Goal: Task Accomplishment & Management: Complete application form

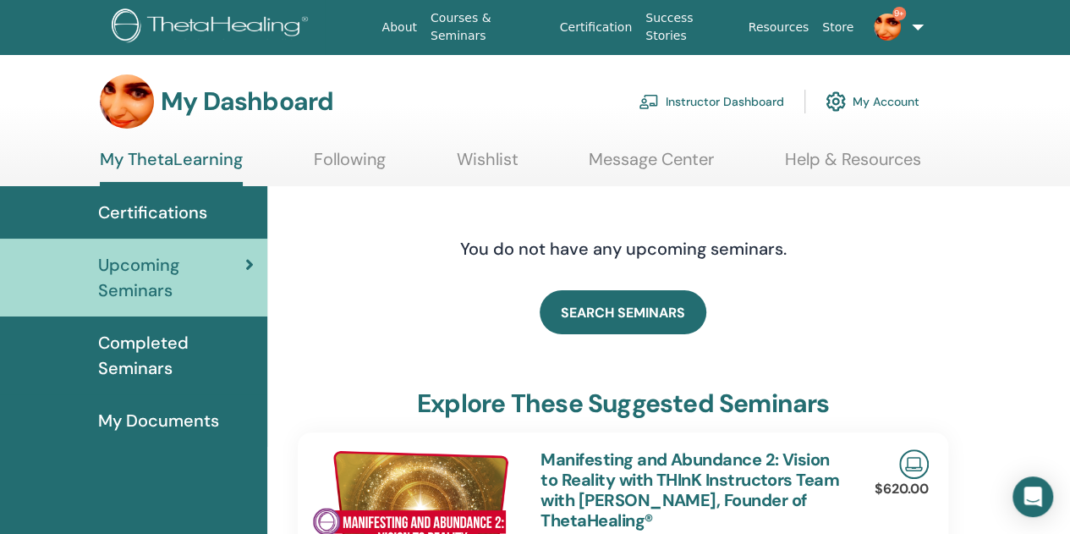
click at [718, 101] on link "Instructor Dashboard" at bounding box center [711, 101] width 145 height 37
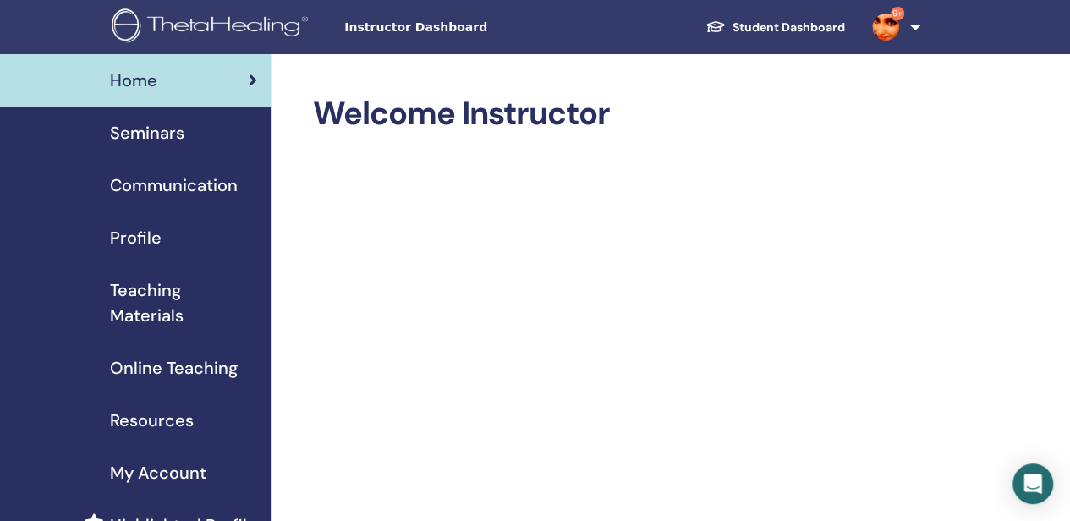
click at [150, 368] on span "Online Teaching" at bounding box center [174, 367] width 128 height 25
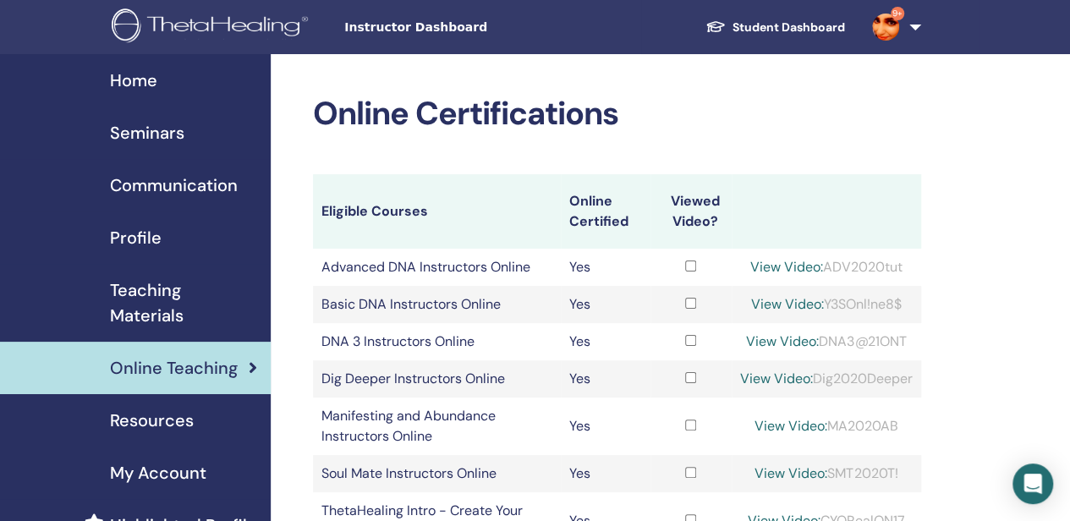
click at [145, 122] on span "Seminars" at bounding box center [147, 132] width 74 height 25
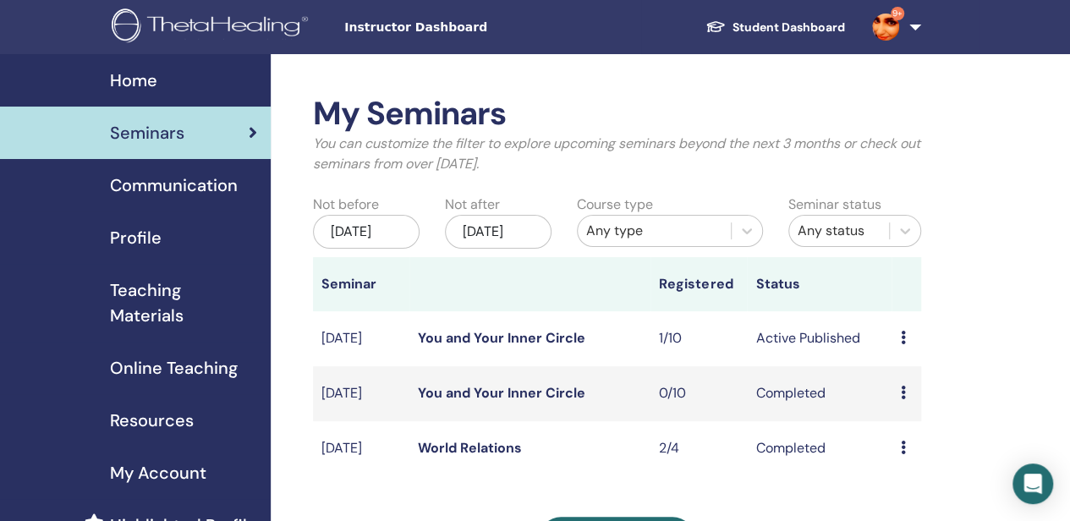
click at [510, 347] on link "You and Your Inner Circle" at bounding box center [501, 338] width 167 height 18
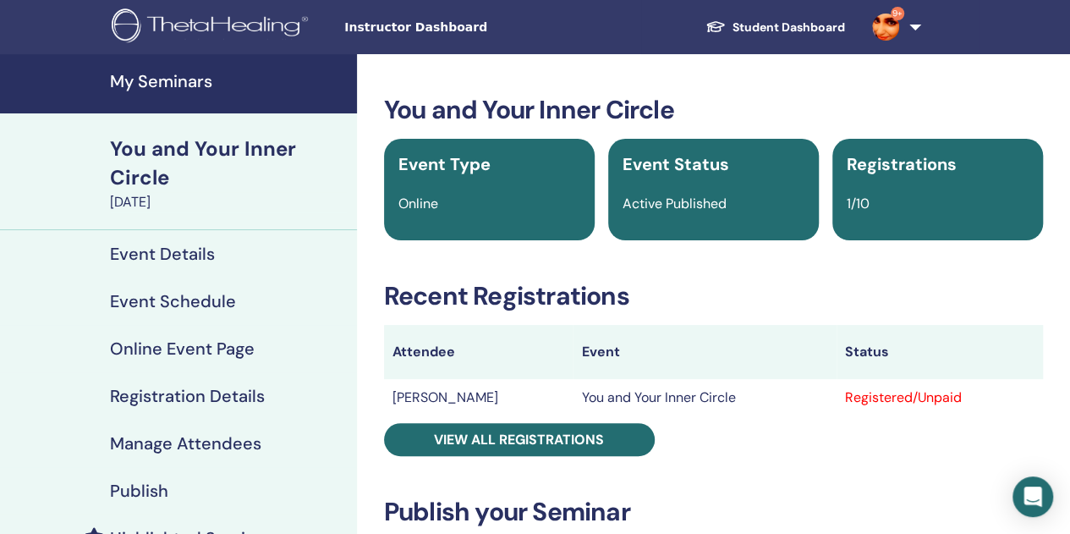
click at [145, 442] on h4 "Manage Attendees" at bounding box center [185, 443] width 151 height 20
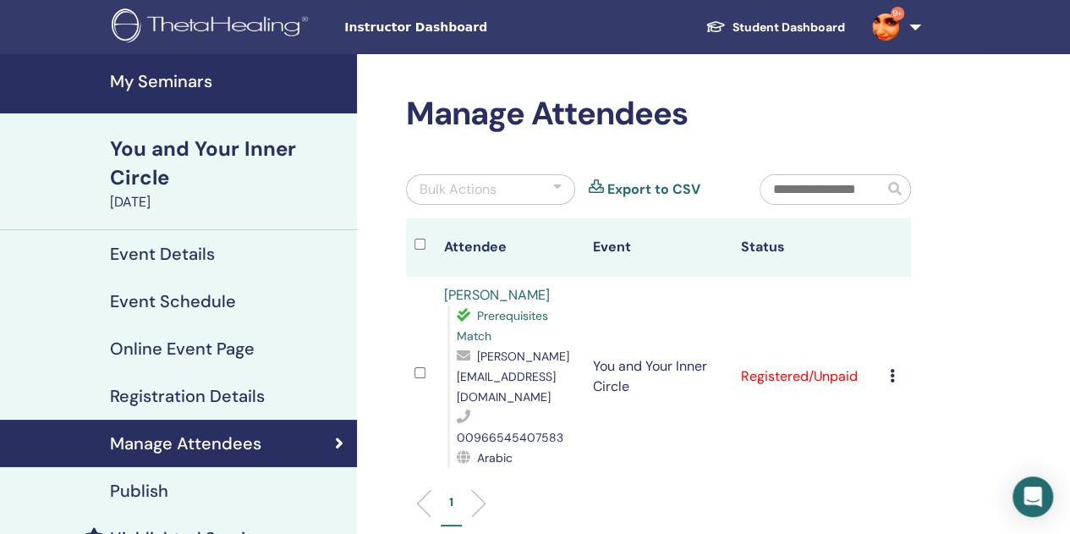
click at [891, 369] on icon at bounding box center [892, 376] width 5 height 14
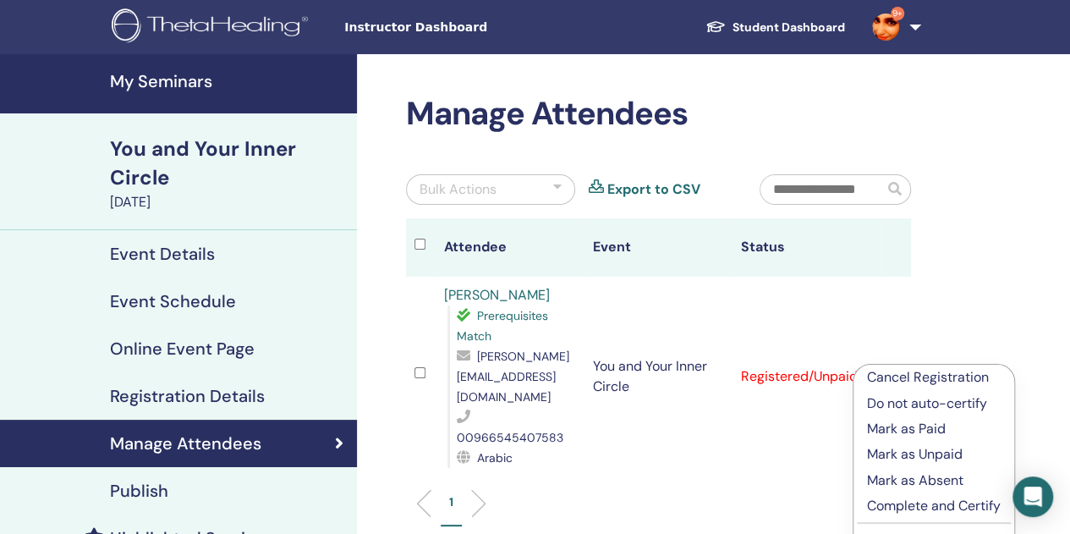
click at [892, 508] on p "Complete and Certify" at bounding box center [934, 506] width 134 height 20
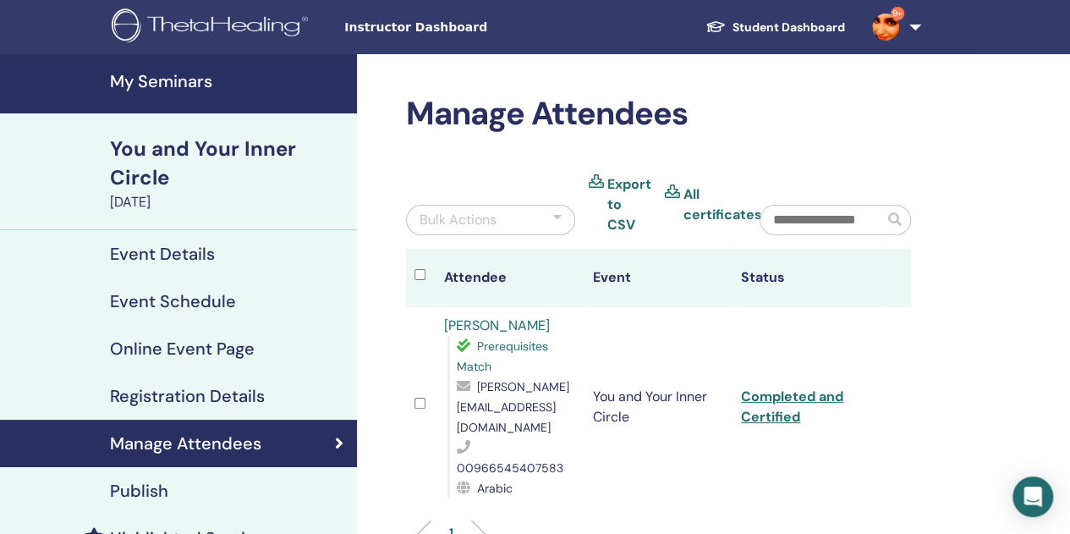
click at [147, 150] on div "You and Your Inner Circle" at bounding box center [228, 163] width 237 height 58
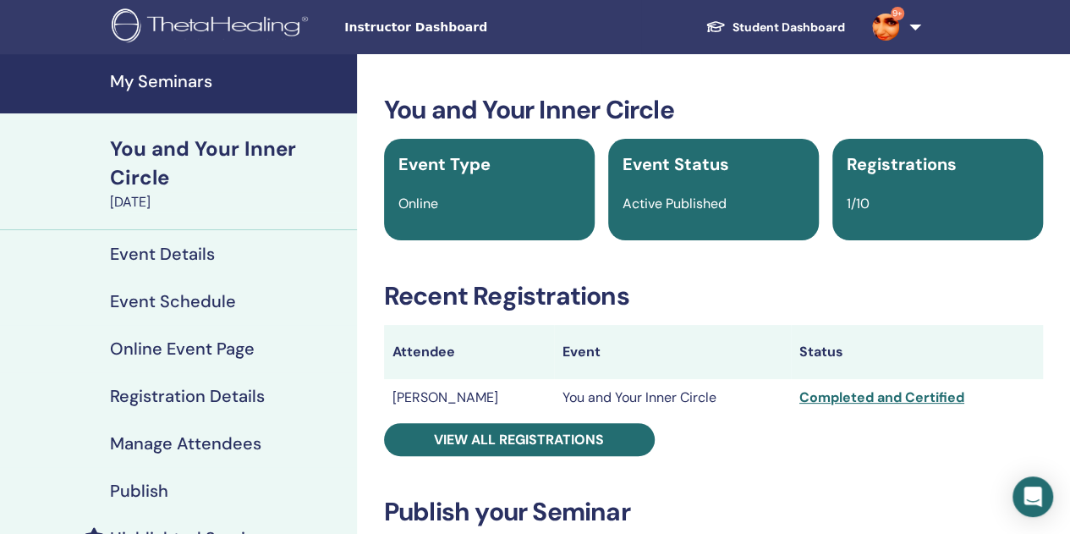
click at [780, 25] on link "Student Dashboard" at bounding box center [775, 27] width 167 height 31
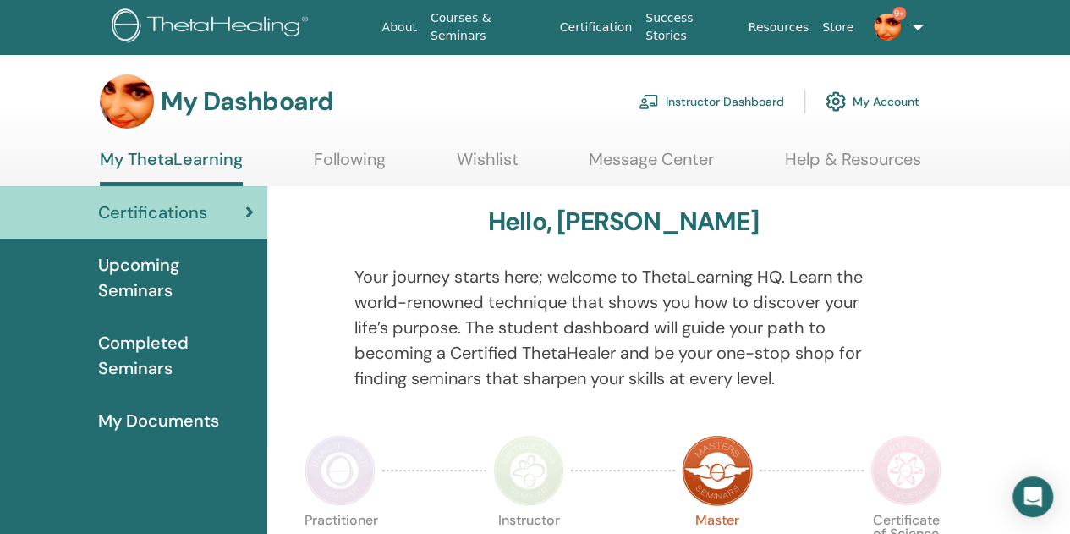
click at [696, 98] on link "Instructor Dashboard" at bounding box center [711, 101] width 145 height 37
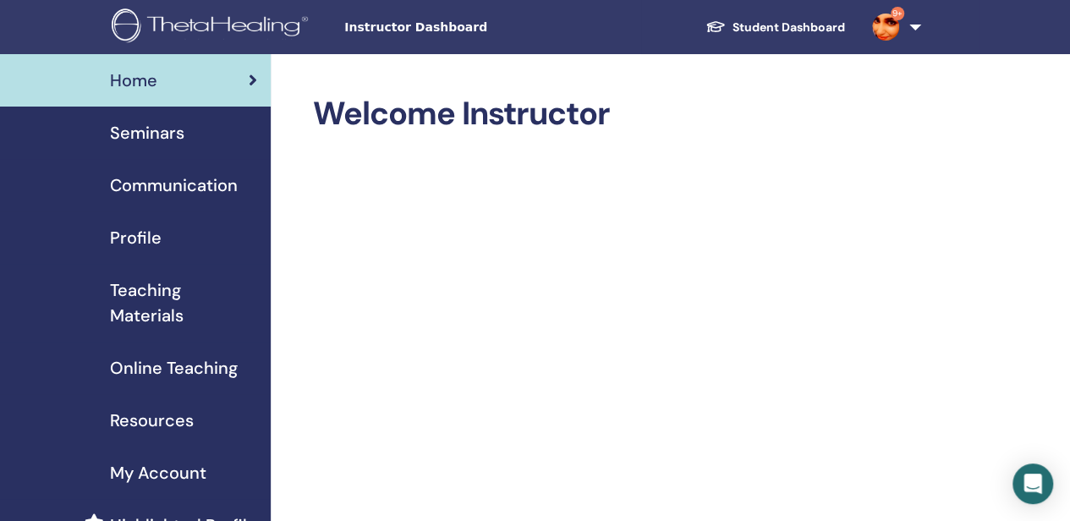
click at [140, 131] on span "Seminars" at bounding box center [147, 132] width 74 height 25
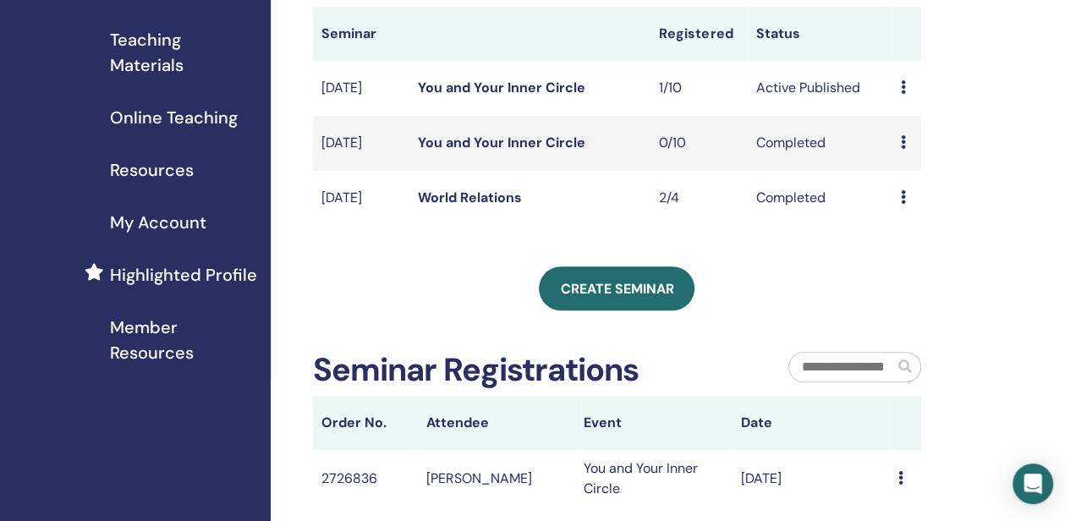
scroll to position [249, 0]
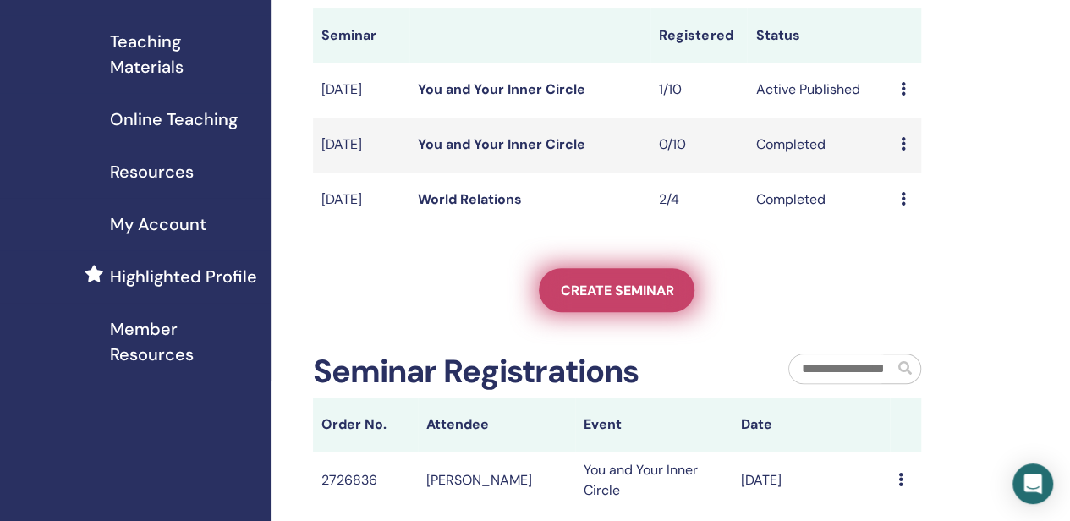
click at [598, 299] on span "Create seminar" at bounding box center [616, 291] width 113 height 18
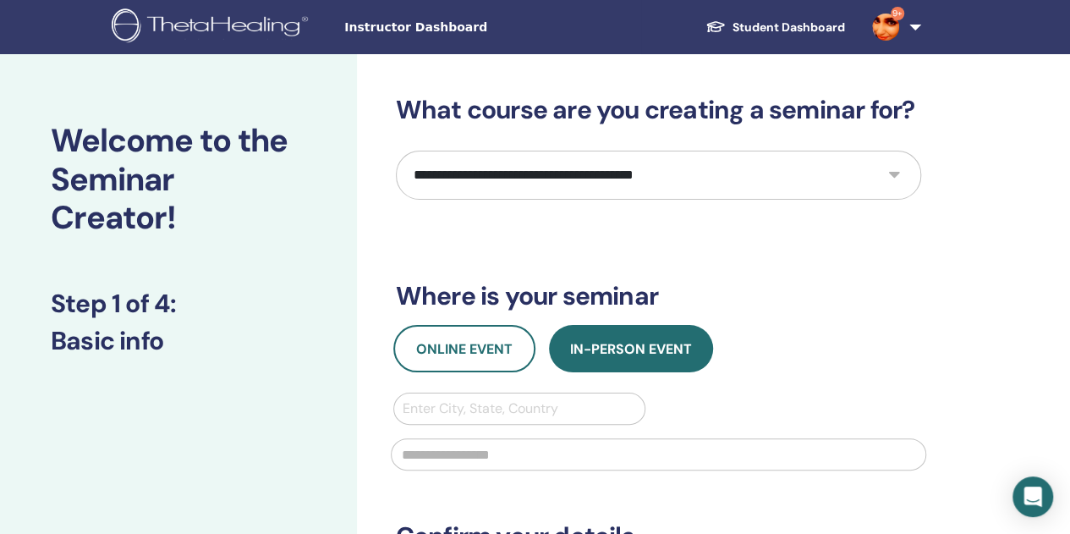
click at [717, 184] on select "**********" at bounding box center [658, 175] width 525 height 49
select select "****"
click at [396, 151] on select "**********" at bounding box center [658, 175] width 525 height 49
click at [458, 343] on span "Online Event" at bounding box center [464, 349] width 96 height 18
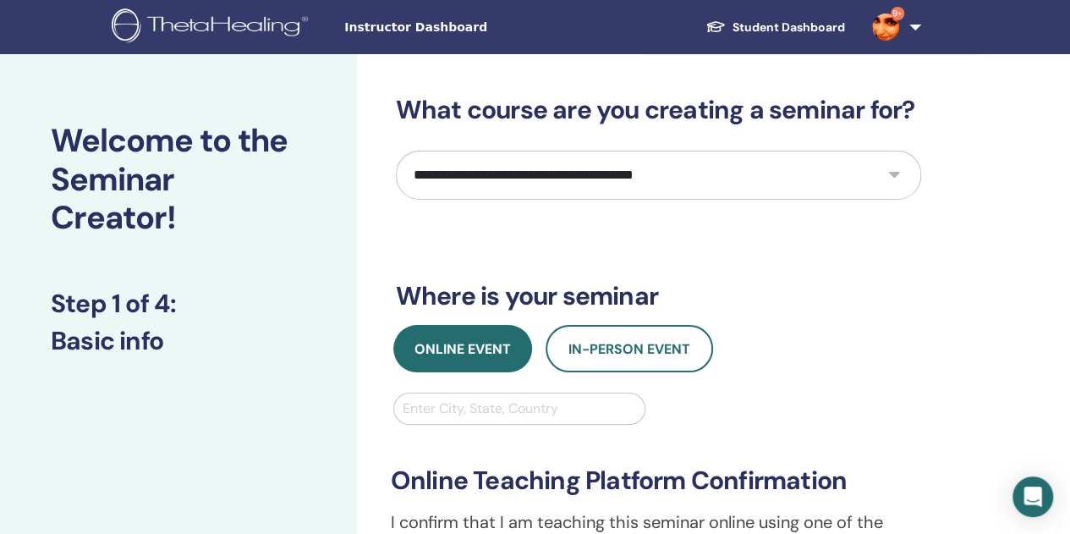
click at [458, 419] on div at bounding box center [520, 409] width 234 height 24
drag, startPoint x: 458, startPoint y: 419, endPoint x: 511, endPoint y: 400, distance: 55.6
click at [511, 400] on div at bounding box center [520, 409] width 234 height 24
click at [506, 405] on div at bounding box center [520, 409] width 234 height 24
click at [541, 409] on div at bounding box center [520, 409] width 234 height 24
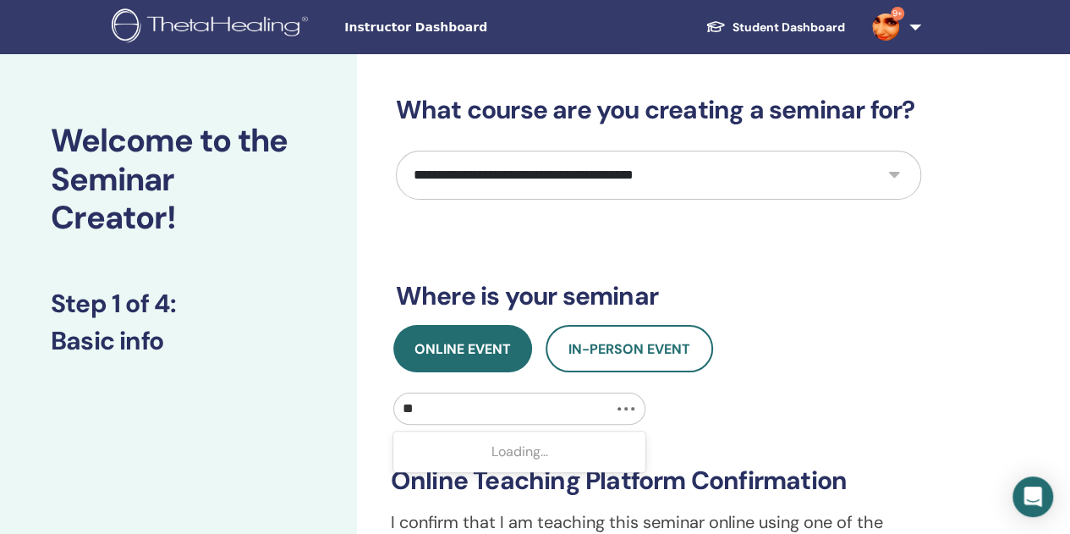
type input "***"
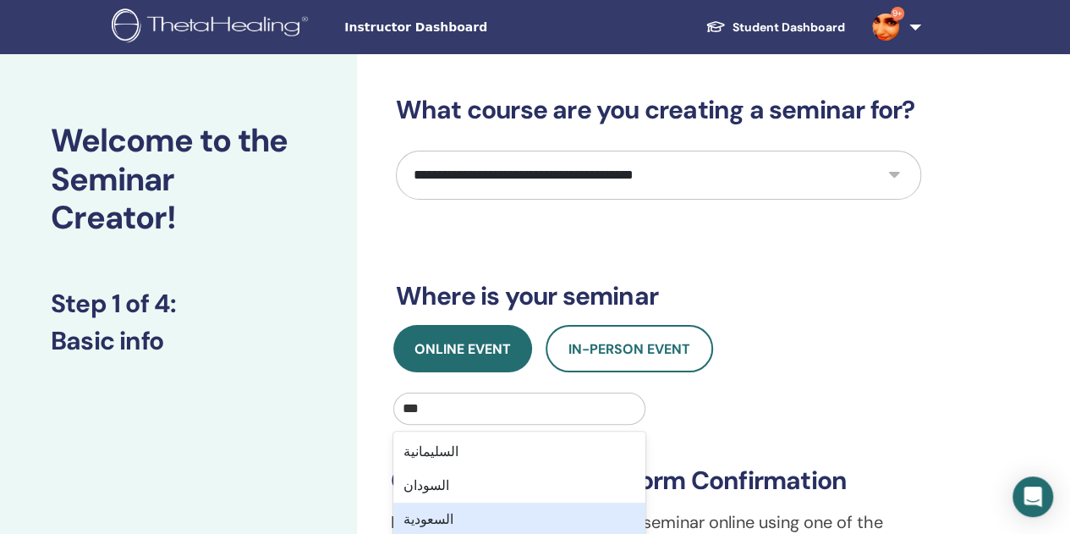
click at [469, 515] on div "السعودية" at bounding box center [519, 519] width 253 height 34
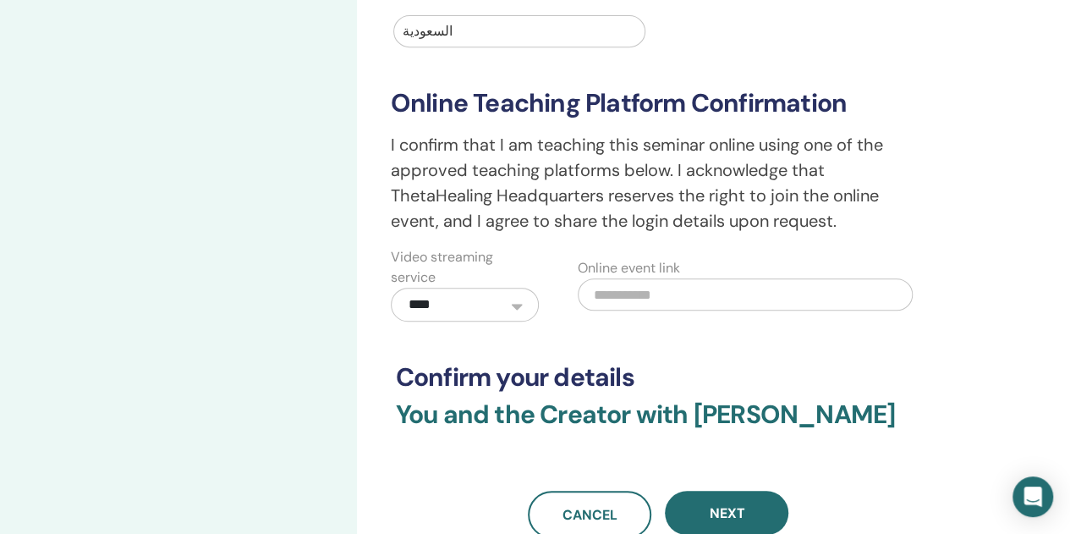
scroll to position [374, 0]
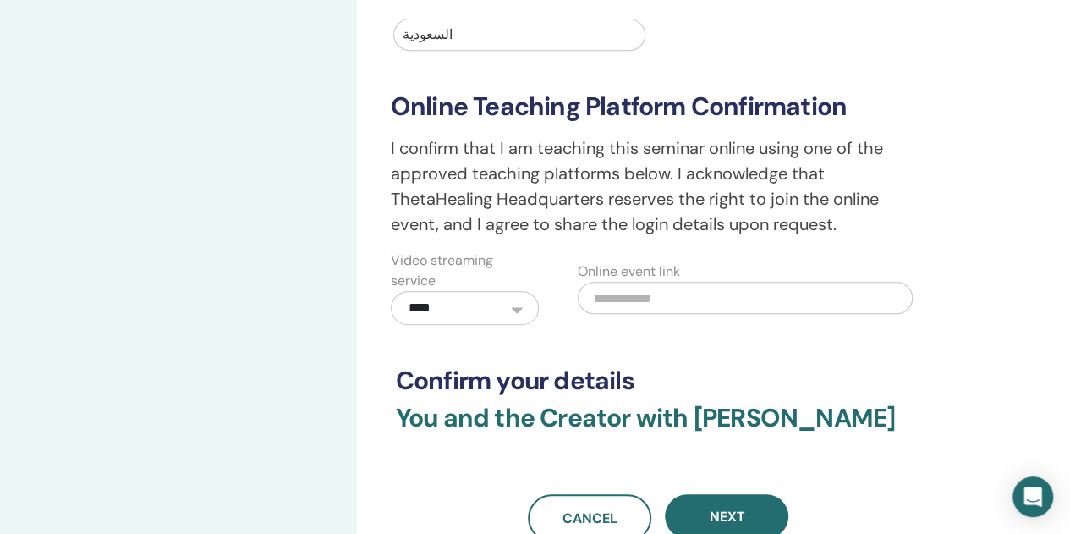
click at [715, 296] on input "text" at bounding box center [745, 298] width 335 height 32
paste input "**********"
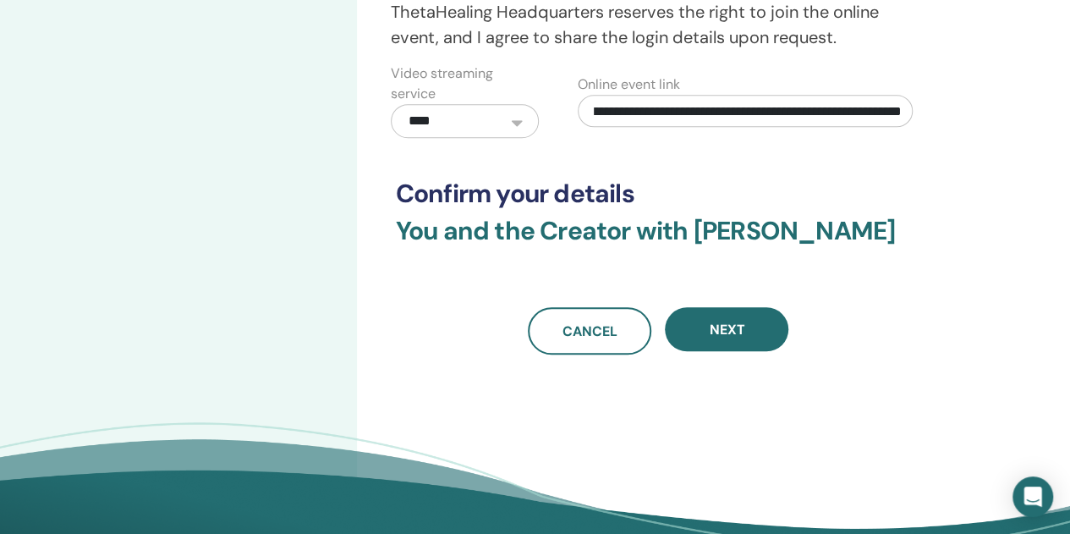
scroll to position [584, 0]
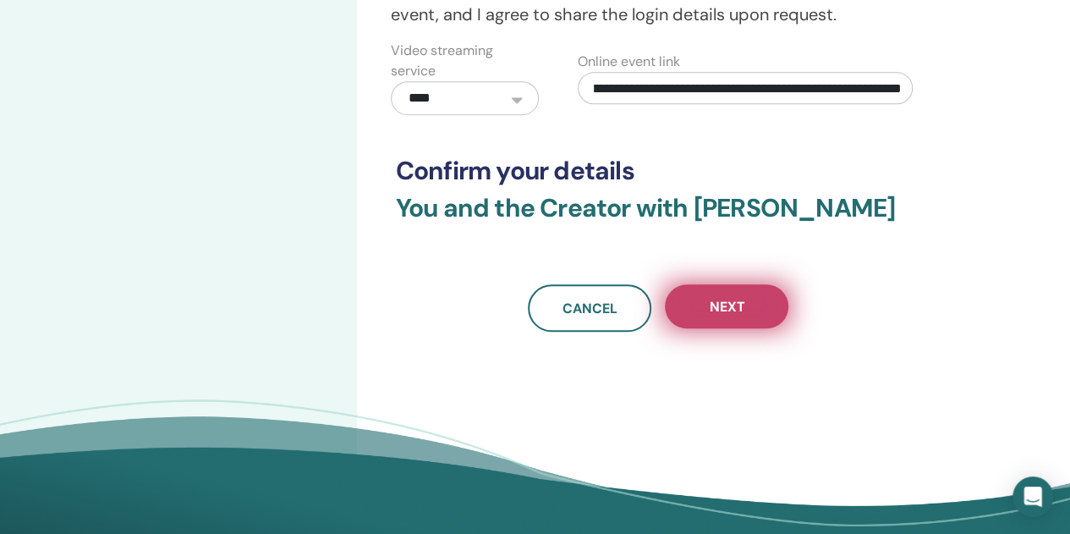
type input "**********"
click at [753, 328] on button "Next" at bounding box center [727, 306] width 124 height 44
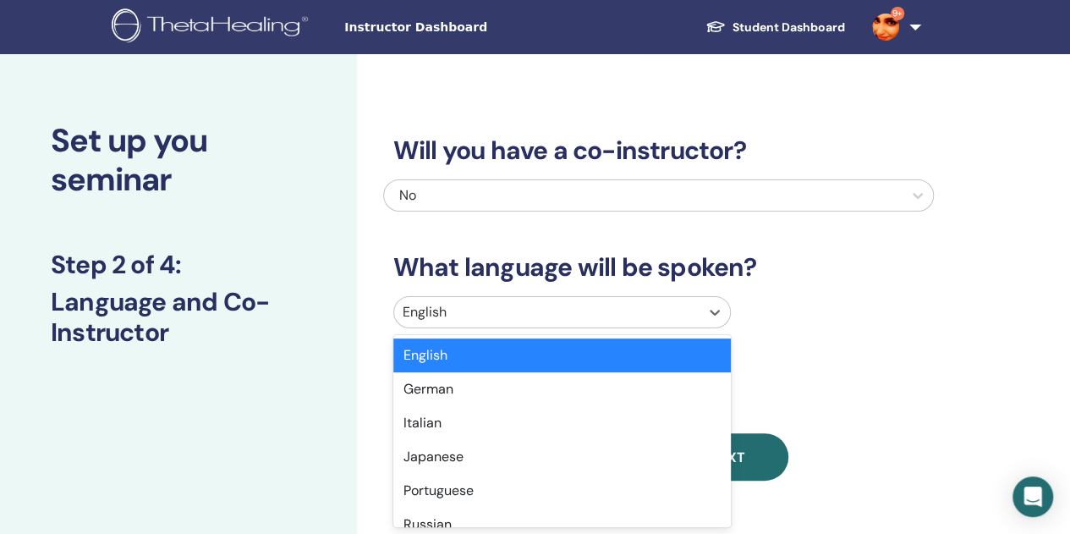
click at [656, 310] on div at bounding box center [547, 312] width 288 height 24
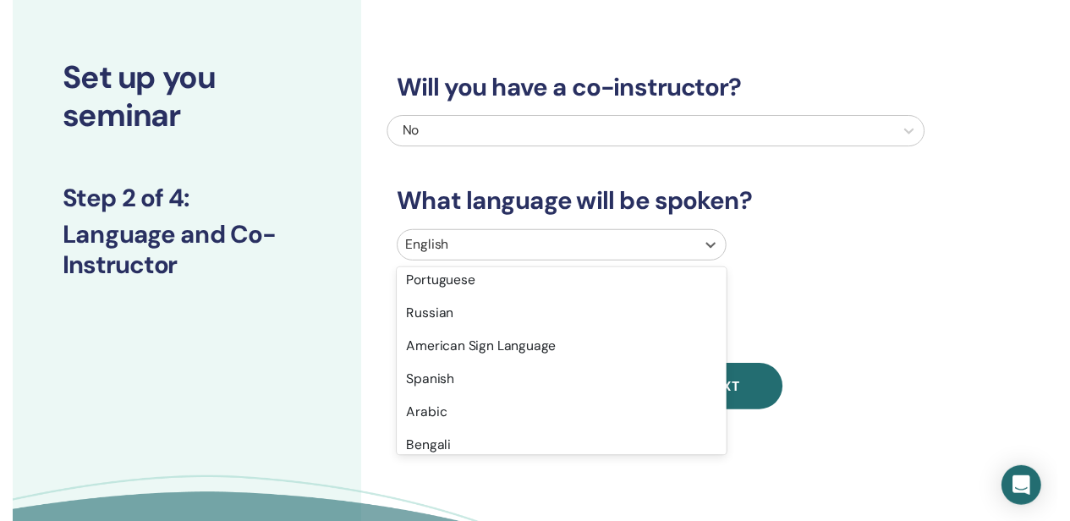
scroll to position [153, 0]
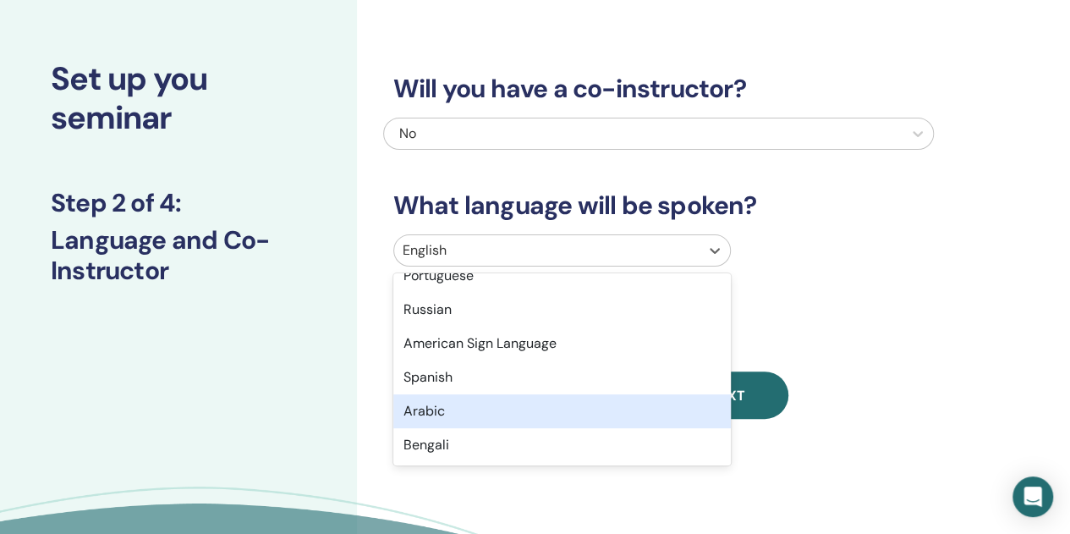
click at [513, 414] on div "Arabic" at bounding box center [562, 411] width 338 height 34
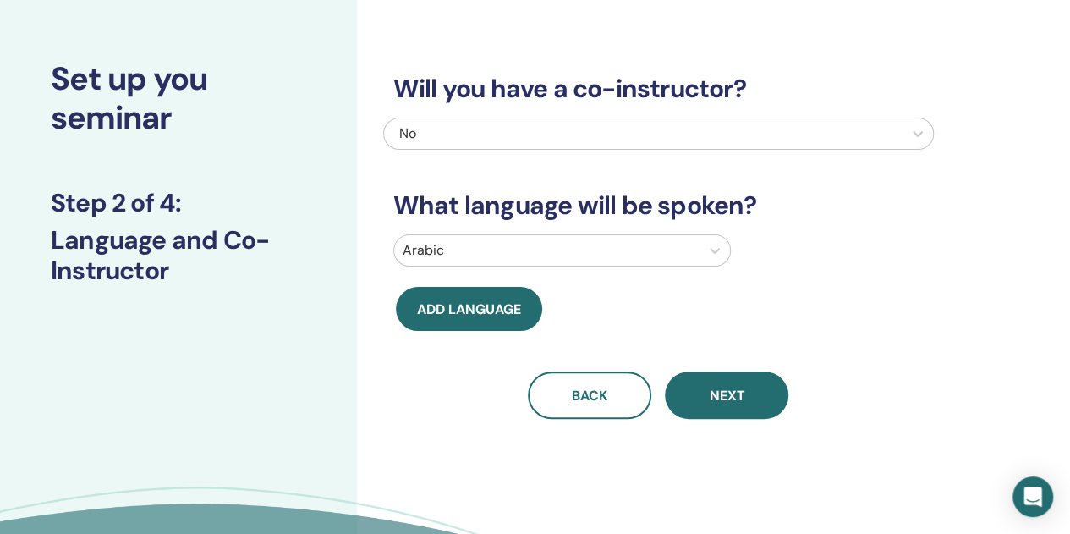
click at [707, 419] on div "Will you have a co-instructor? No What language will be spoken? Arabic Add lang…" at bounding box center [713, 323] width 713 height 663
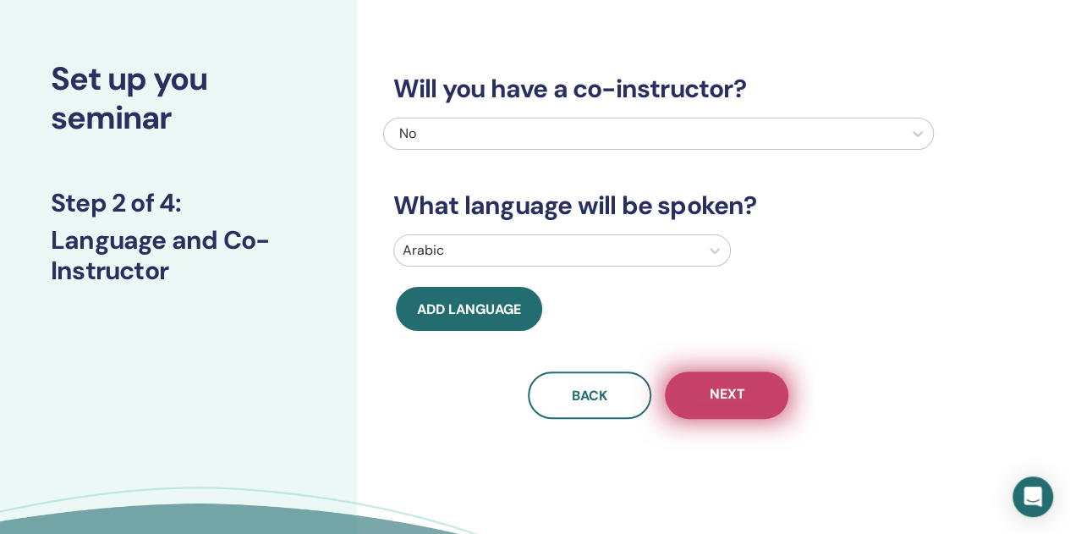
click at [711, 400] on span "Next" at bounding box center [727, 395] width 36 height 21
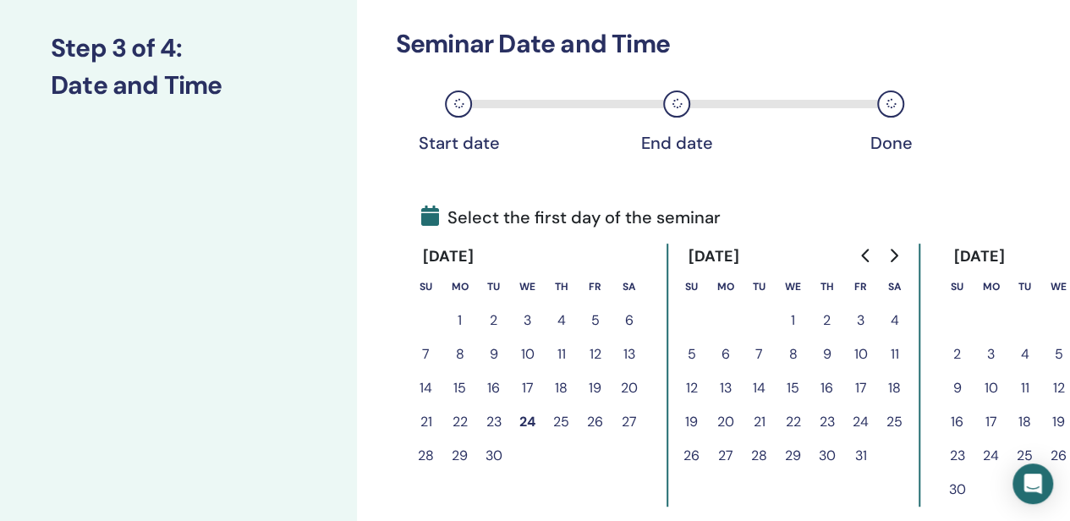
scroll to position [226, 0]
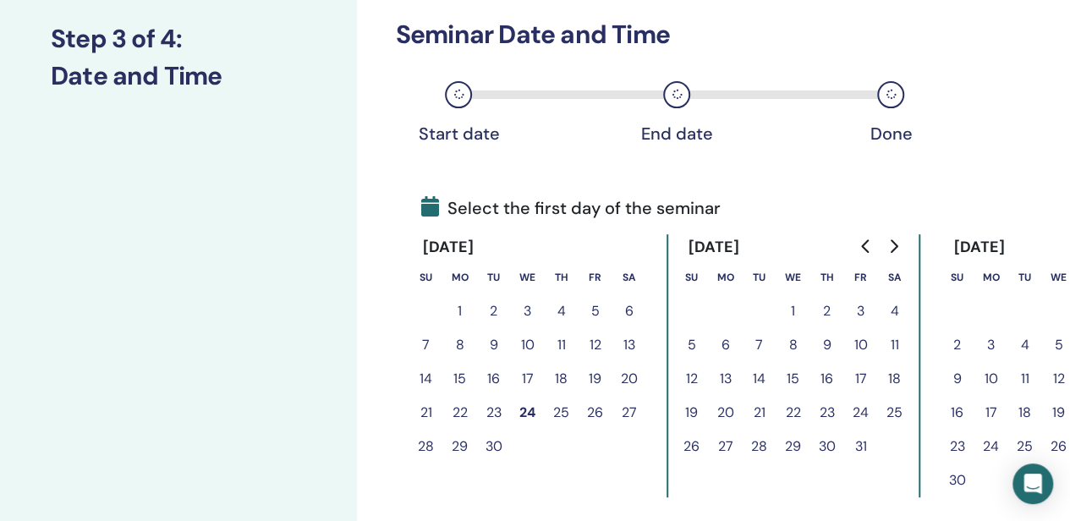
click at [827, 348] on button "9" at bounding box center [827, 345] width 34 height 34
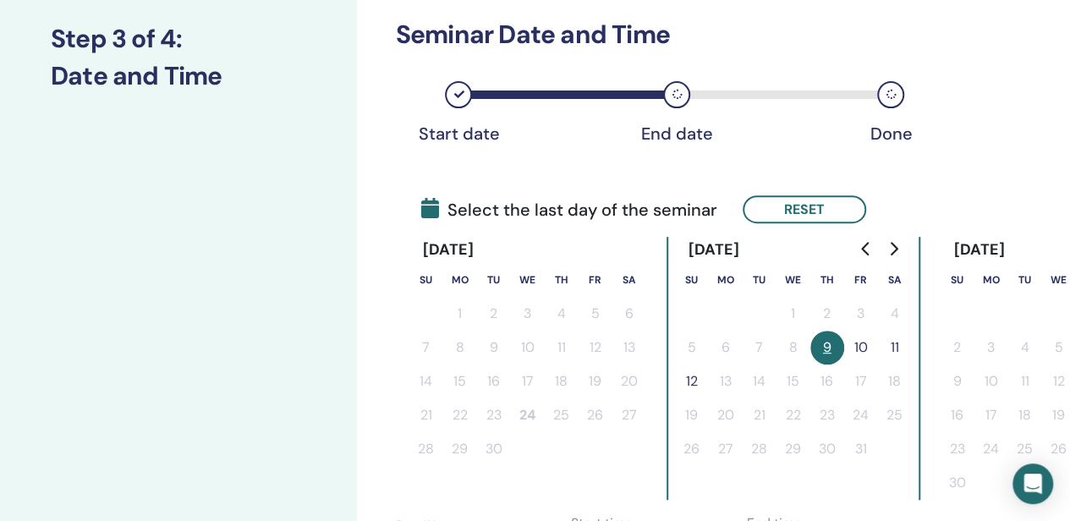
click at [855, 346] on button "10" at bounding box center [861, 348] width 34 height 34
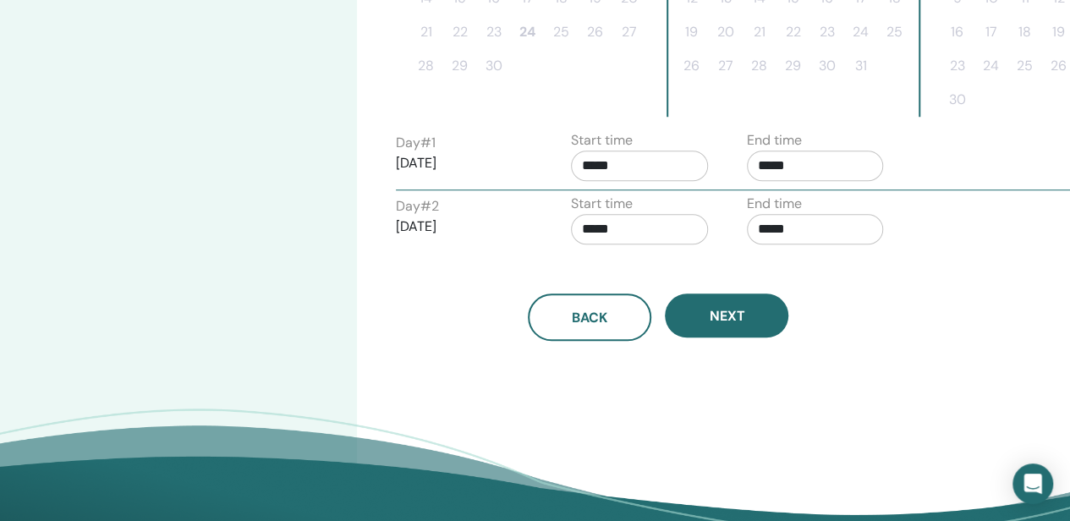
scroll to position [637, 0]
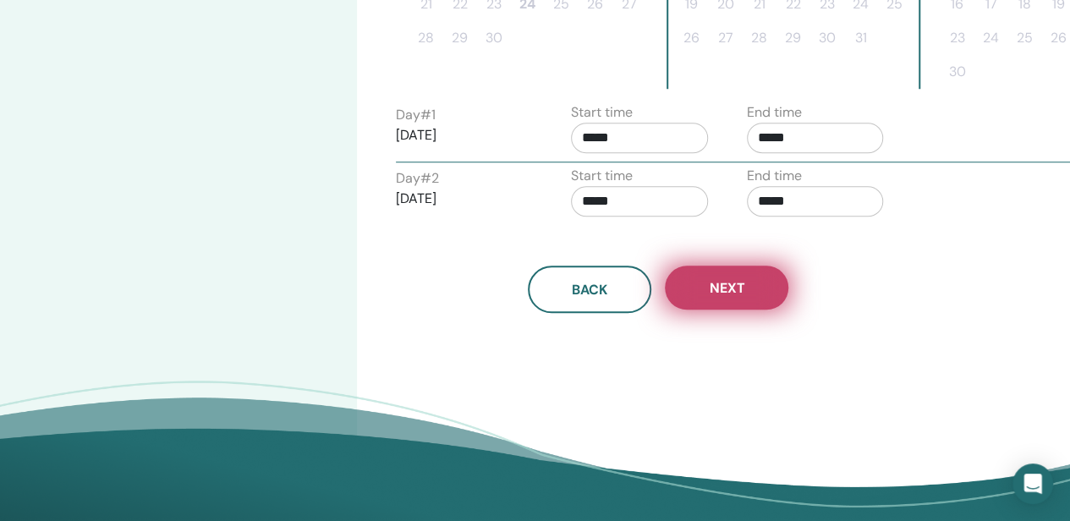
click at [763, 285] on button "Next" at bounding box center [727, 288] width 124 height 44
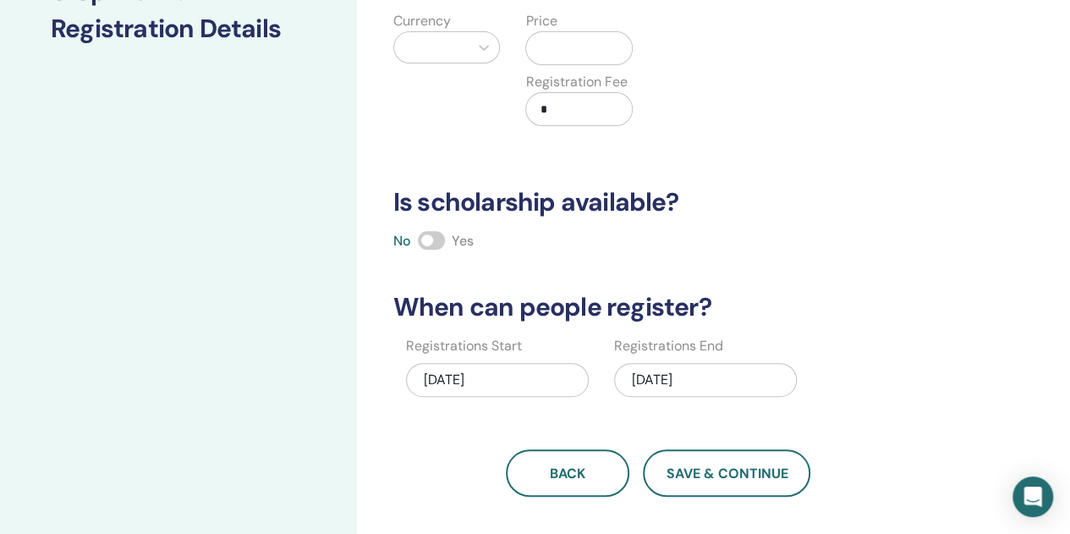
scroll to position [242, 0]
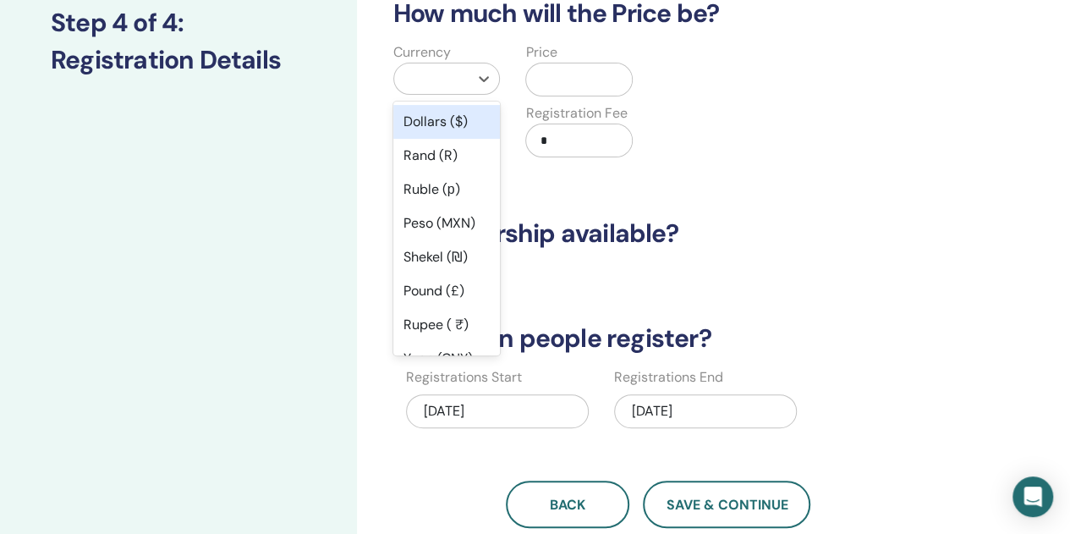
click at [448, 79] on div at bounding box center [432, 79] width 58 height 24
type input "*"
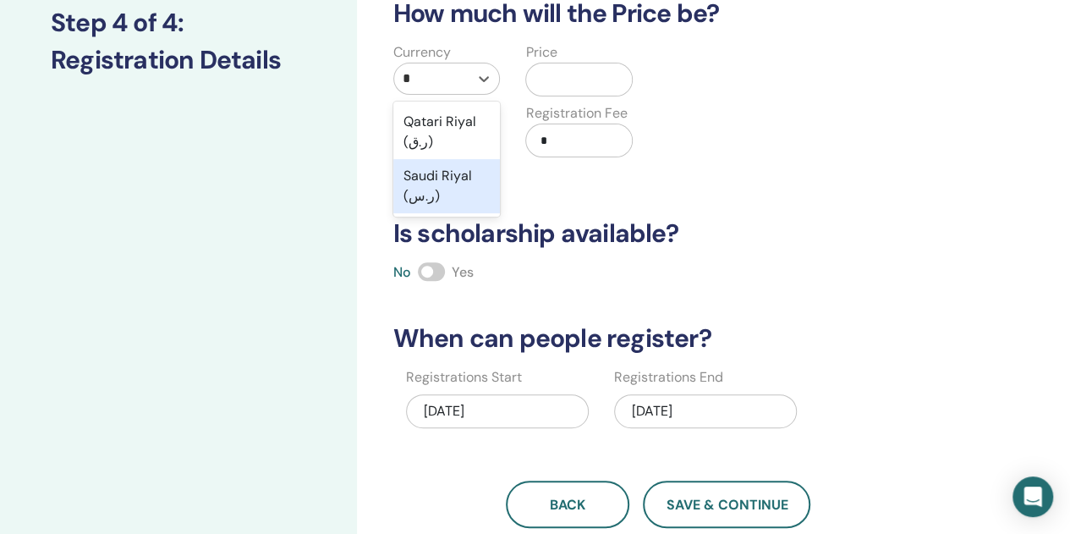
click at [443, 182] on div "Saudi Riyal (ر.س)" at bounding box center [446, 186] width 107 height 54
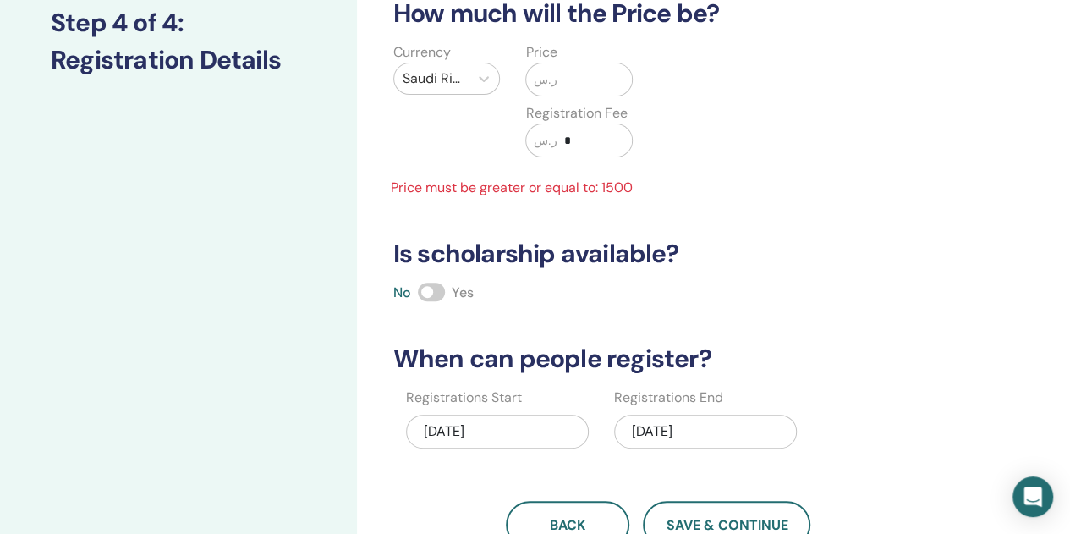
click at [563, 80] on input "text" at bounding box center [594, 79] width 75 height 32
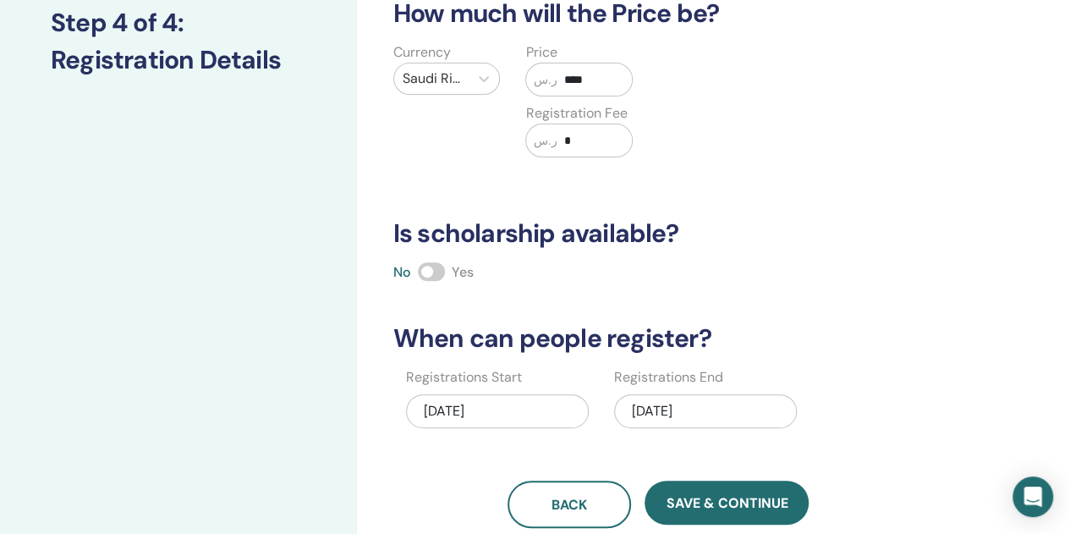
type input "****"
click at [435, 267] on span at bounding box center [431, 271] width 27 height 19
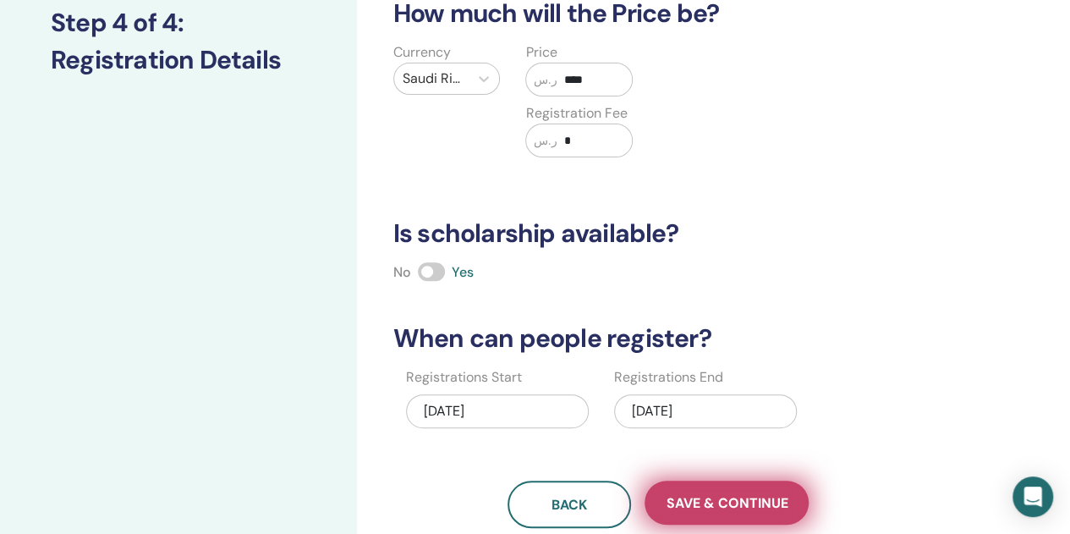
click at [712, 497] on span "Save & Continue" at bounding box center [727, 503] width 122 height 18
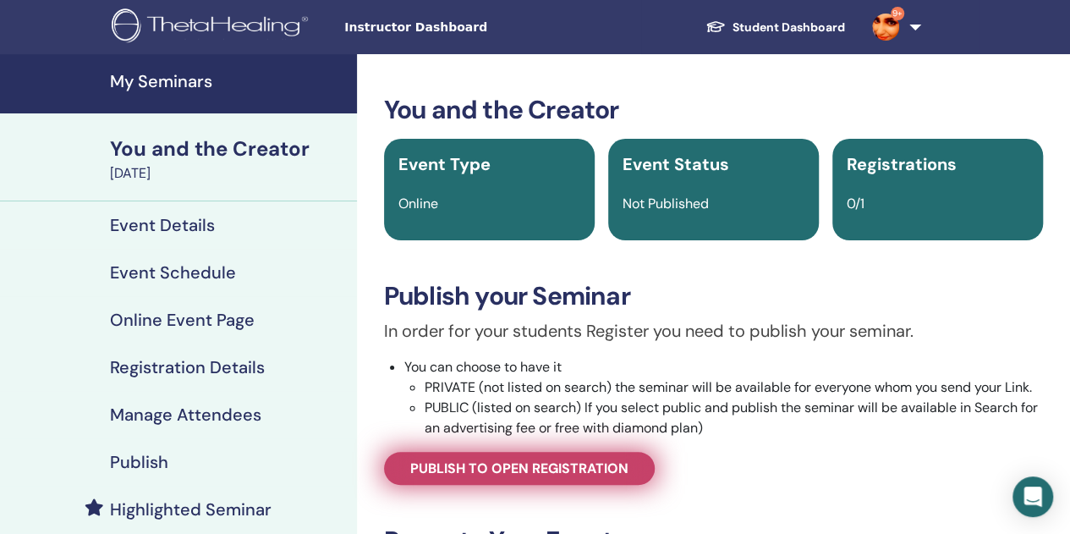
click at [535, 469] on span "Publish to open registration" at bounding box center [519, 468] width 218 height 18
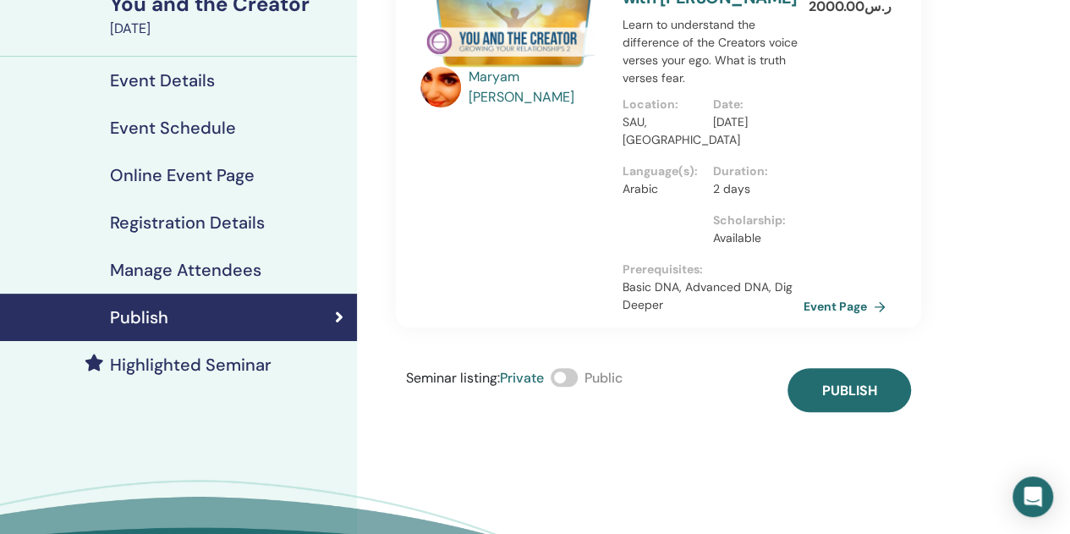
scroll to position [147, 0]
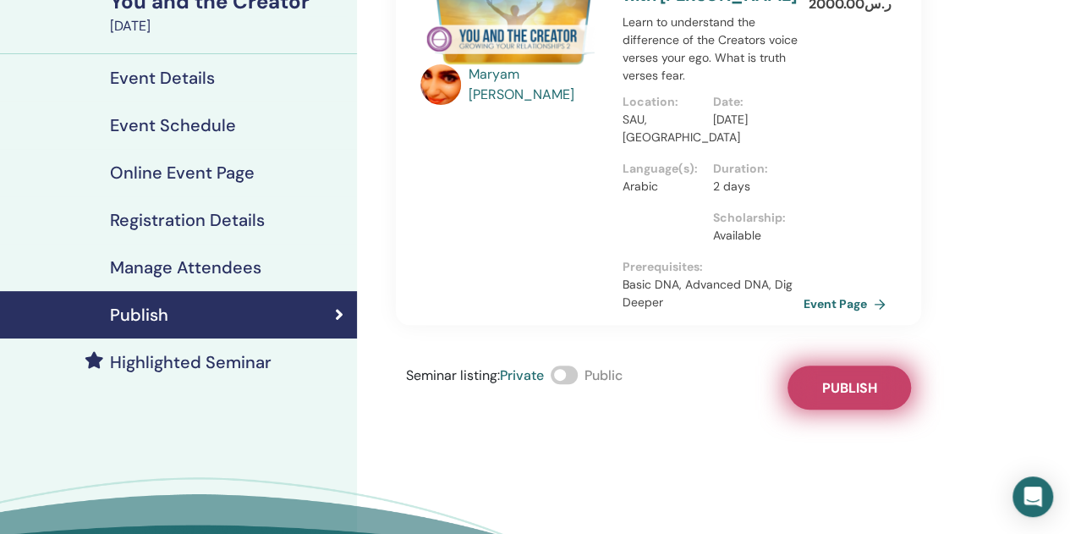
click at [863, 397] on span "Publish" at bounding box center [848, 388] width 55 height 18
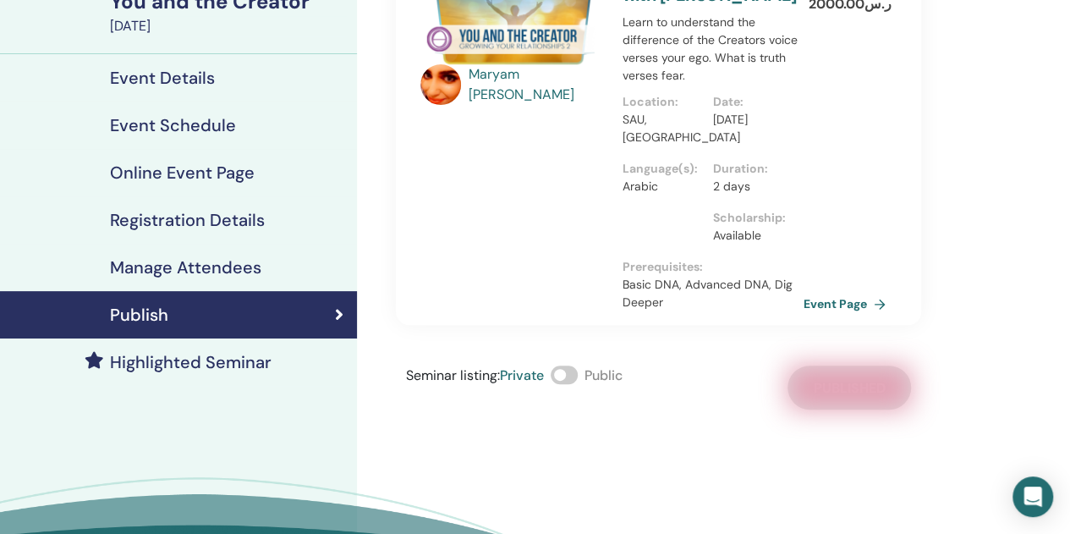
click at [165, 74] on h4 "Event Details" at bounding box center [162, 78] width 105 height 20
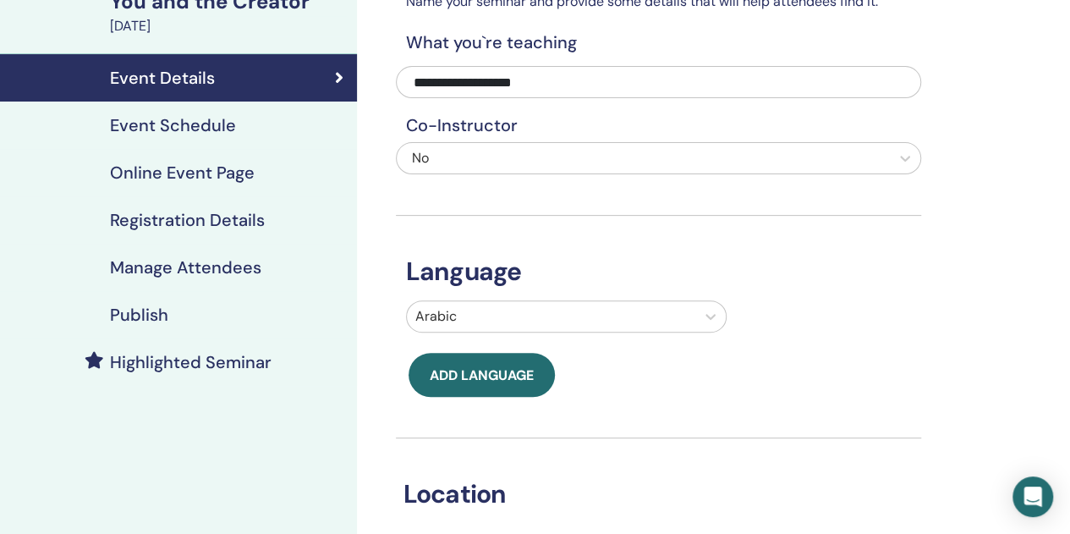
click at [140, 129] on h4 "Event Schedule" at bounding box center [173, 125] width 126 height 20
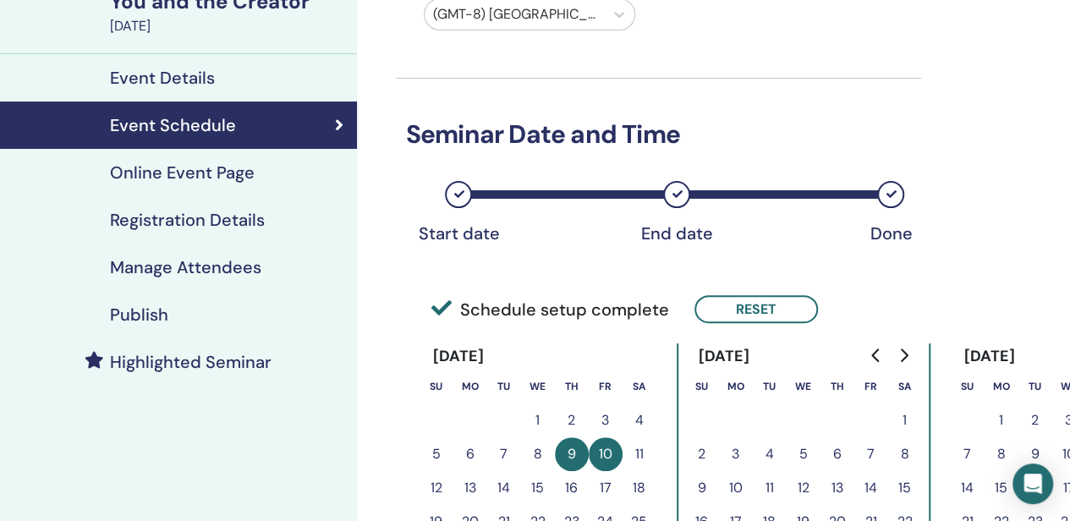
click at [188, 23] on div "[DATE]" at bounding box center [228, 26] width 237 height 20
